Goal: Transaction & Acquisition: Download file/media

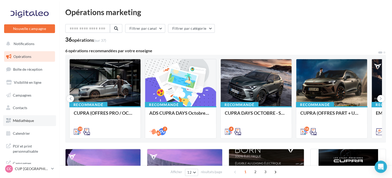
click at [27, 122] on span "Médiathèque" at bounding box center [23, 121] width 21 height 4
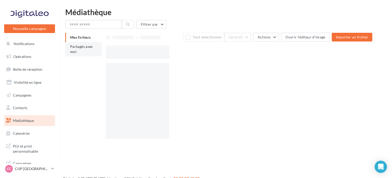
click at [83, 43] on li "Partagés avec moi" at bounding box center [83, 49] width 36 height 14
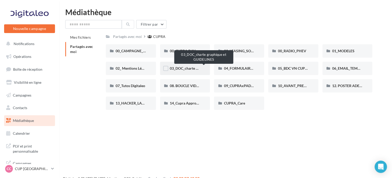
click at [195, 70] on span "03_DOC_charte graphique et GUIDELINES" at bounding box center [203, 68] width 67 height 4
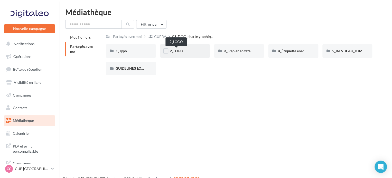
click at [180, 52] on span "2_LOGO" at bounding box center [176, 51] width 13 height 4
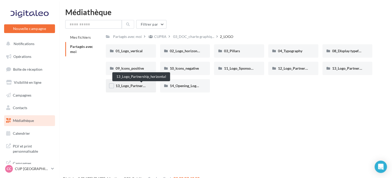
click at [135, 88] on span "13_Logo_Partnership_horizontal" at bounding box center [141, 86] width 52 height 4
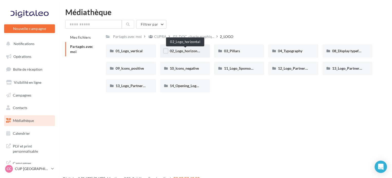
click at [191, 51] on span "02_Logo_horizontal" at bounding box center [186, 51] width 32 height 4
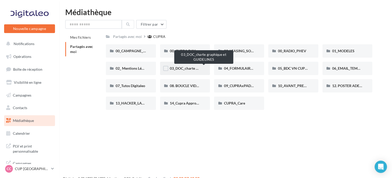
click at [195, 67] on span "03_DOC_charte graphique et GUIDELINES" at bounding box center [203, 68] width 67 height 4
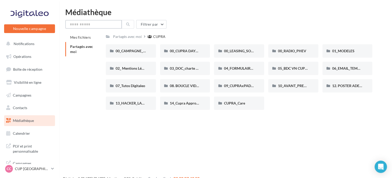
click at [111, 22] on input "text" at bounding box center [93, 24] width 56 height 9
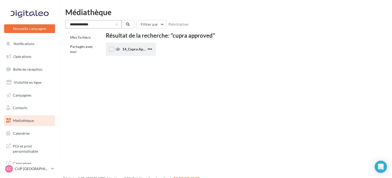
type input "**********"
click at [125, 50] on span "14_Cupra Approved_OCCASIONS_GARANTIES" at bounding box center [160, 49] width 76 height 4
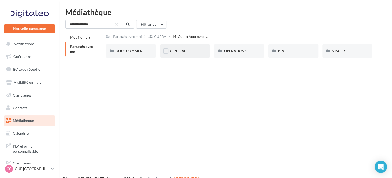
click at [180, 56] on div "GENERAL" at bounding box center [185, 50] width 50 height 13
click at [132, 50] on div "Charte VO" at bounding box center [130, 51] width 31 height 5
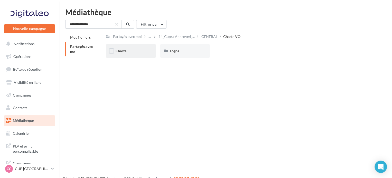
click at [133, 53] on div "Charte" at bounding box center [130, 51] width 31 height 5
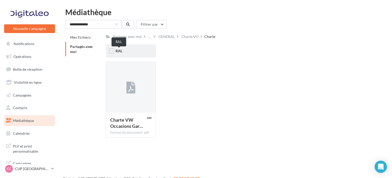
click at [117, 50] on span "RAL" at bounding box center [118, 51] width 7 height 4
click at [148, 119] on span "button" at bounding box center [149, 118] width 4 height 4
click at [126, 128] on button "Télécharger" at bounding box center [126, 128] width 51 height 13
